Goal: Task Accomplishment & Management: Use online tool/utility

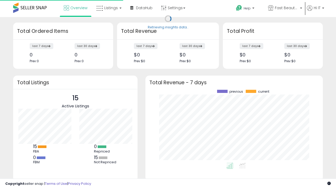
scroll to position [73, 167]
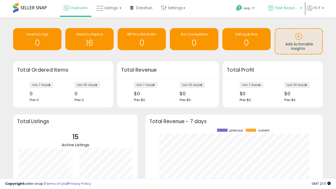
click at [285, 8] on span "Fast Beauty ([GEOGRAPHIC_DATA])" at bounding box center [287, 7] width 24 height 5
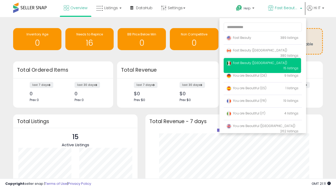
click at [262, 64] on span "Fast Beauty ([GEOGRAPHIC_DATA])" at bounding box center [256, 63] width 61 height 4
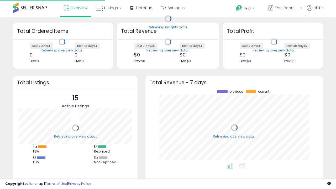
scroll to position [73, 167]
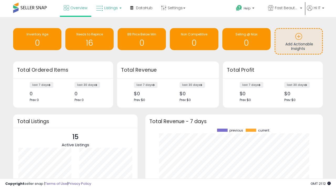
click at [108, 8] on span "Listings" at bounding box center [111, 7] width 14 height 5
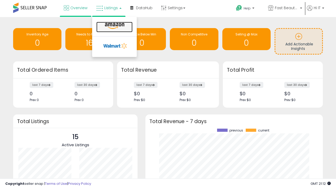
click at [114, 26] on icon at bounding box center [114, 26] width 23 height 7
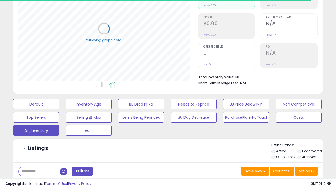
click at [37, 182] on span "Last 30 Days" at bounding box center [38, 184] width 23 height 5
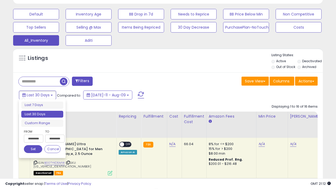
click at [42, 114] on li "Last 30 Days" at bounding box center [42, 114] width 42 height 7
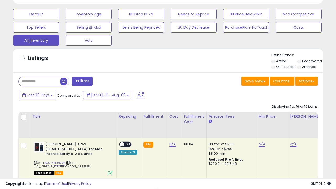
scroll to position [108, 179]
click at [306, 81] on button "Actions" at bounding box center [306, 81] width 23 height 9
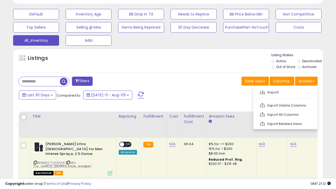
click at [285, 114] on link "Export All Columns" at bounding box center [284, 115] width 57 height 8
